Goal: Information Seeking & Learning: Learn about a topic

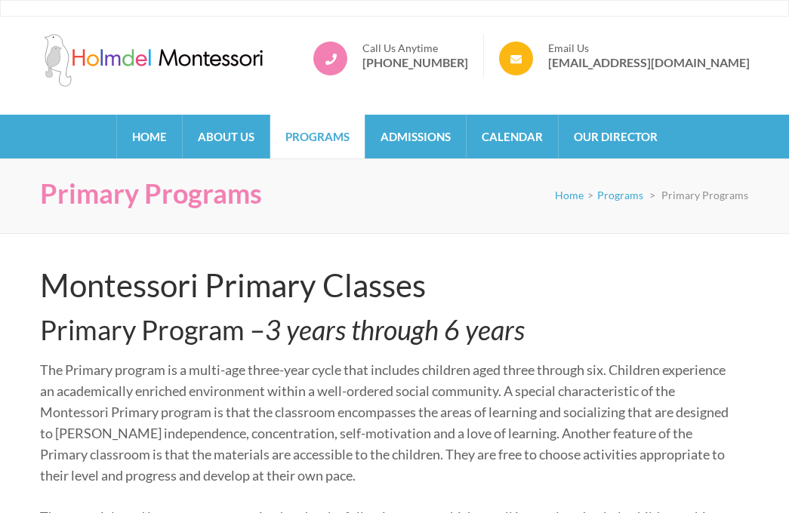
click at [326, 132] on link "Programs" at bounding box center [317, 137] width 94 height 44
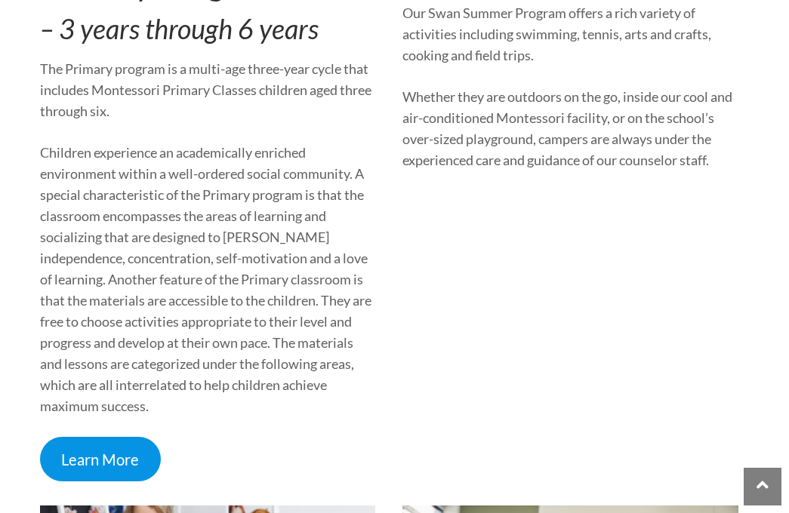
scroll to position [1393, 0]
click at [83, 437] on link "Learn More" at bounding box center [101, 459] width 122 height 45
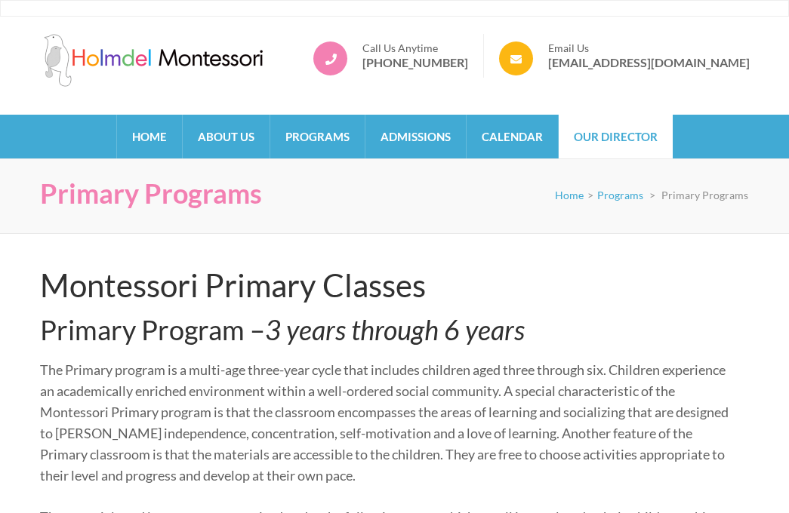
click at [613, 128] on link "Our Director" at bounding box center [615, 137] width 114 height 44
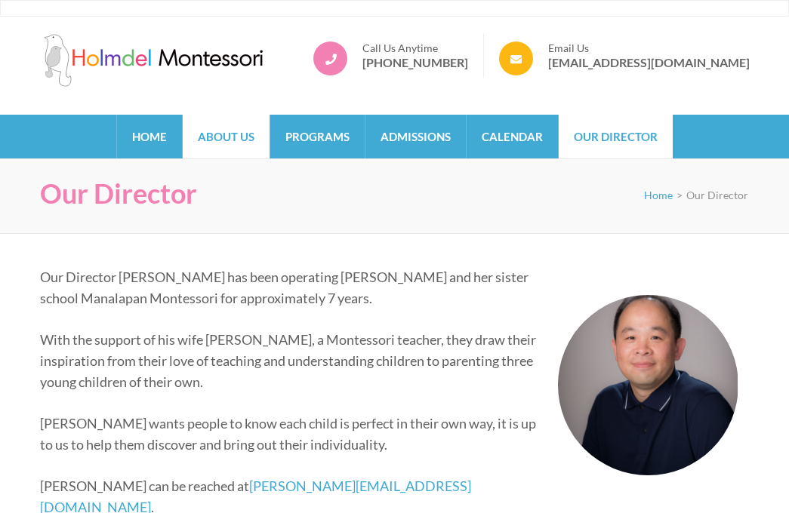
click at [255, 137] on link "About Us" at bounding box center [226, 137] width 87 height 44
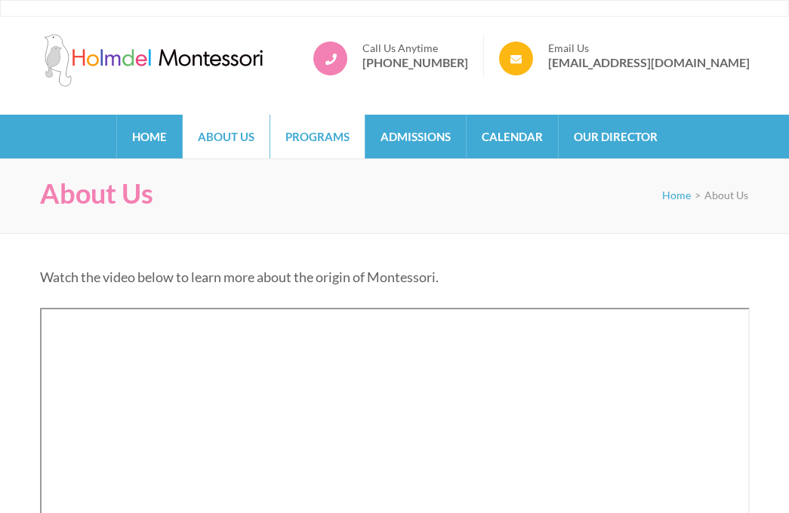
click at [324, 149] on link "Programs" at bounding box center [317, 137] width 94 height 44
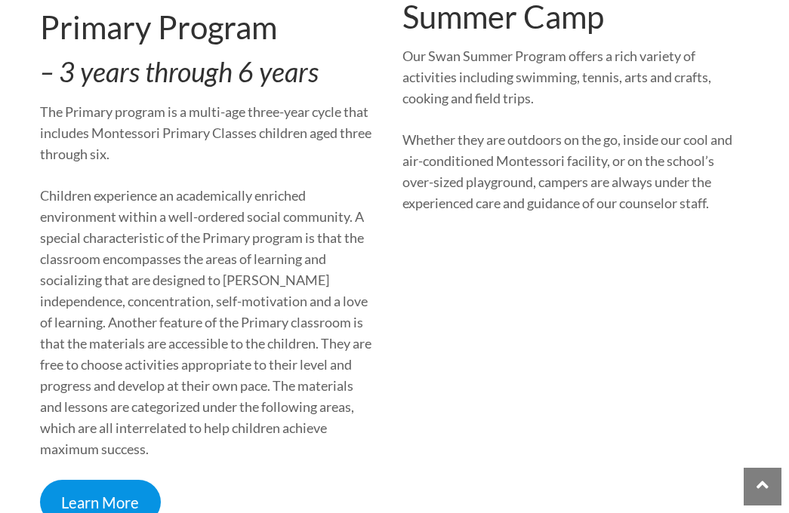
scroll to position [1349, 0]
click at [116, 486] on link "Learn More" at bounding box center [101, 503] width 122 height 45
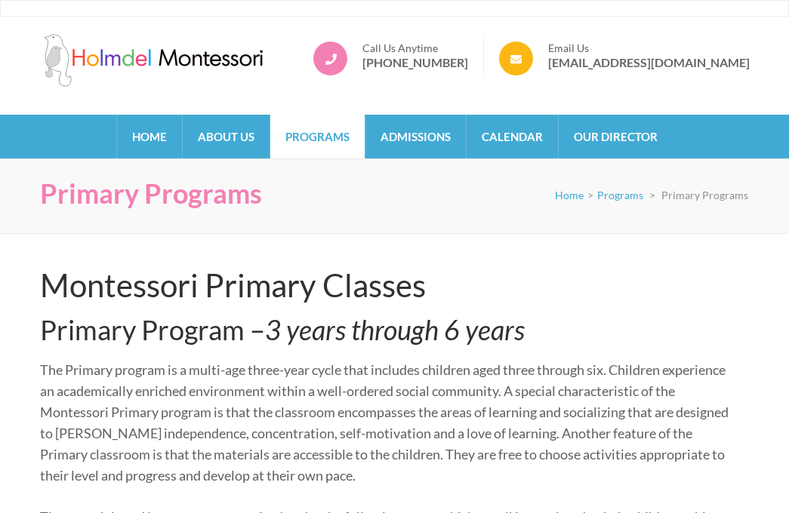
click at [309, 153] on link "Programs" at bounding box center [317, 137] width 94 height 44
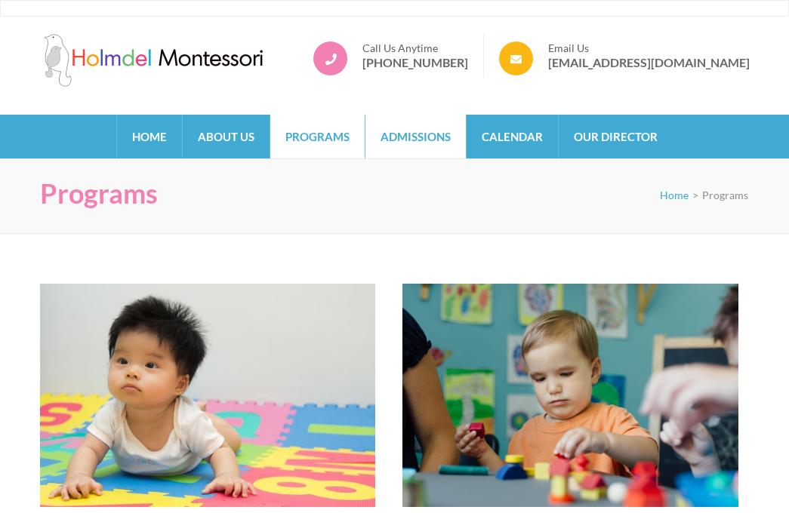
click at [417, 125] on link "Admissions" at bounding box center [415, 137] width 100 height 44
